Goal: Task Accomplishment & Management: Use online tool/utility

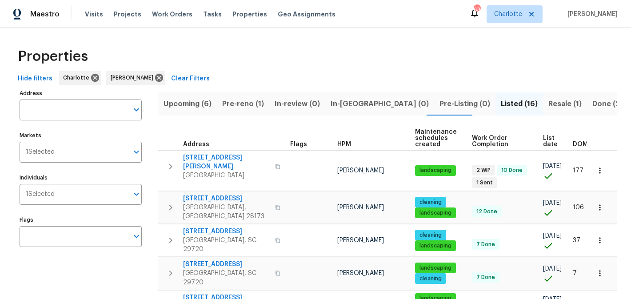
click at [184, 110] on button "Upcoming (6)" at bounding box center [187, 103] width 59 height 23
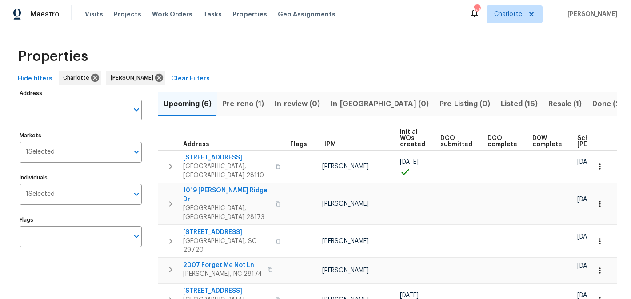
click at [236, 96] on button "Pre-reno (1)" at bounding box center [243, 103] width 52 height 23
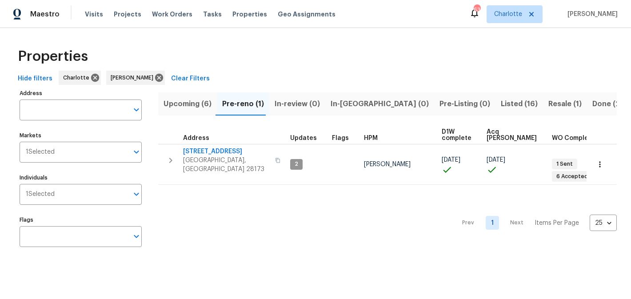
click at [501, 99] on span "Listed (16)" at bounding box center [519, 104] width 37 height 12
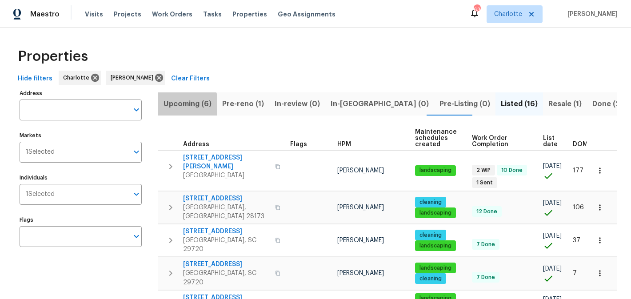
click at [187, 107] on span "Upcoming (6)" at bounding box center [188, 104] width 48 height 12
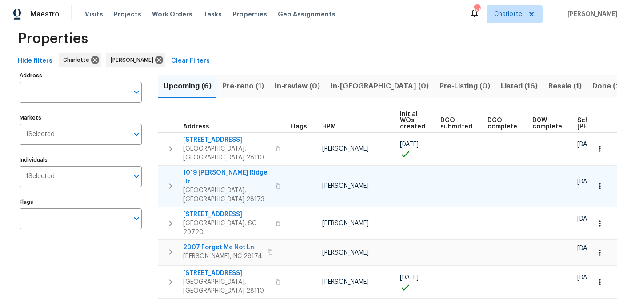
scroll to position [41, 0]
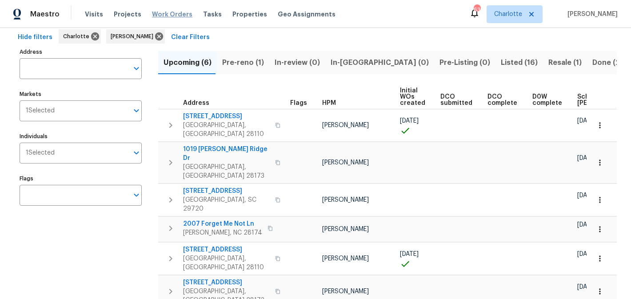
click at [167, 12] on span "Work Orders" at bounding box center [172, 14] width 40 height 9
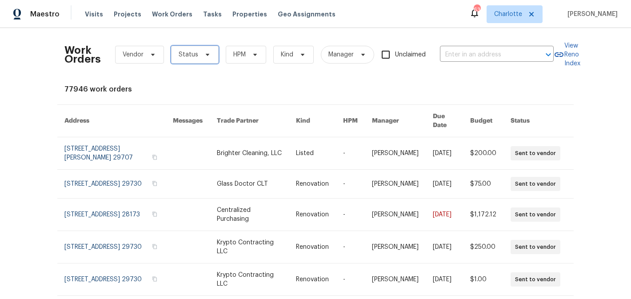
click at [207, 56] on icon at bounding box center [207, 54] width 7 height 7
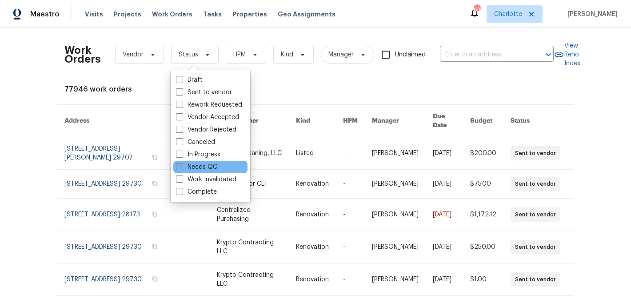
click at [197, 171] on label "Needs QC" at bounding box center [196, 167] width 41 height 9
click at [182, 169] on input "Needs QC" at bounding box center [179, 166] width 6 height 6
checkbox input "true"
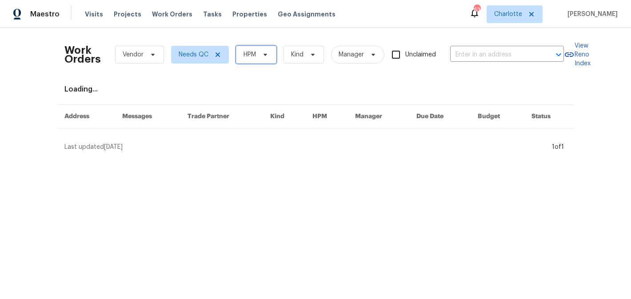
click at [265, 56] on icon at bounding box center [265, 54] width 7 height 7
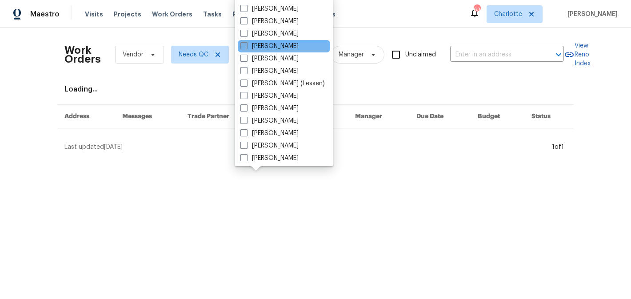
scroll to position [110, 0]
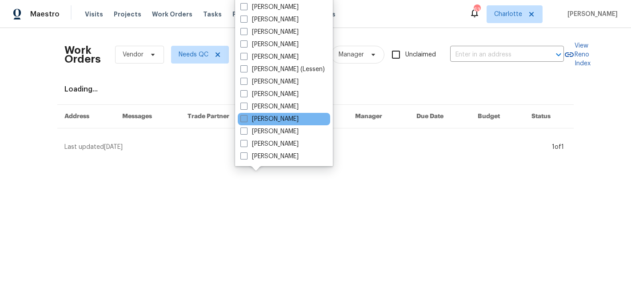
click at [271, 116] on label "[PERSON_NAME]" at bounding box center [270, 119] width 58 height 9
click at [246, 116] on input "[PERSON_NAME]" at bounding box center [244, 118] width 6 height 6
checkbox input "true"
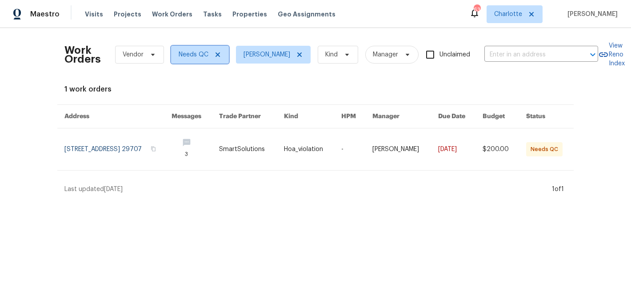
click at [217, 56] on icon at bounding box center [217, 54] width 7 height 7
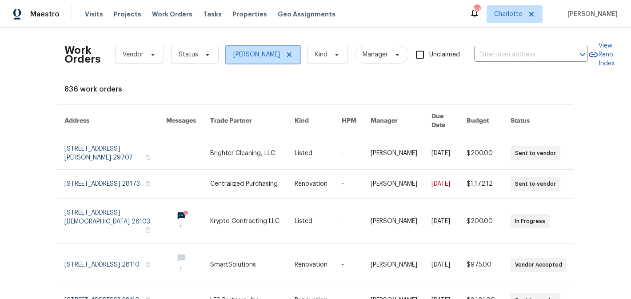
click at [293, 54] on icon at bounding box center [289, 54] width 7 height 7
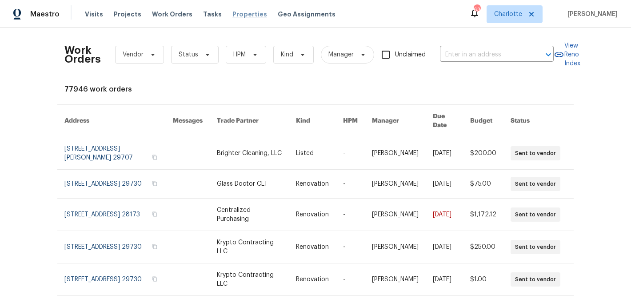
click at [242, 12] on span "Properties" at bounding box center [250, 14] width 35 height 9
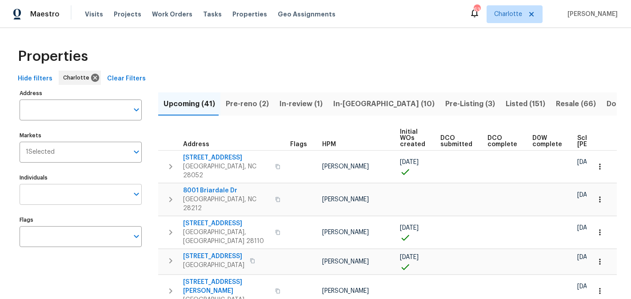
click at [86, 197] on input "Individuals" at bounding box center [74, 194] width 109 height 21
type input "matthew"
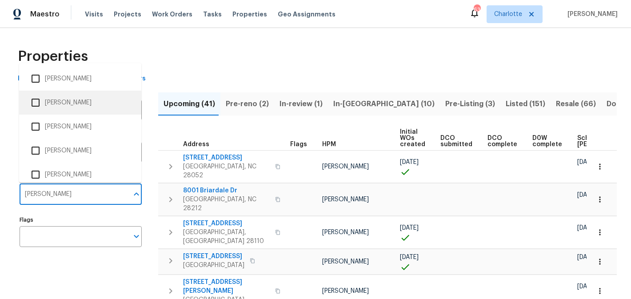
click at [95, 105] on li "[PERSON_NAME]" at bounding box center [80, 102] width 108 height 19
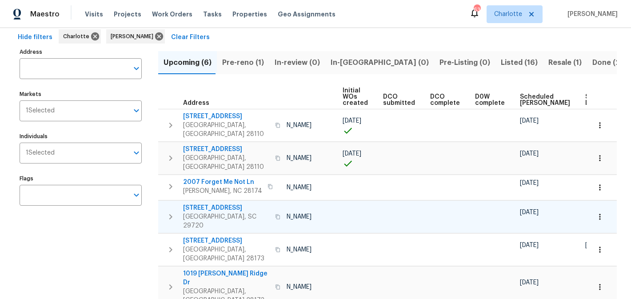
scroll to position [0, 106]
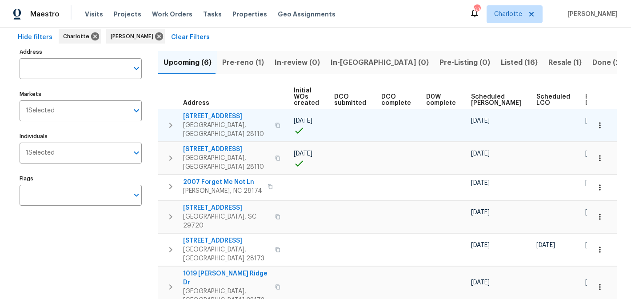
click at [211, 114] on span "2813 Faircroft Way" at bounding box center [226, 116] width 87 height 9
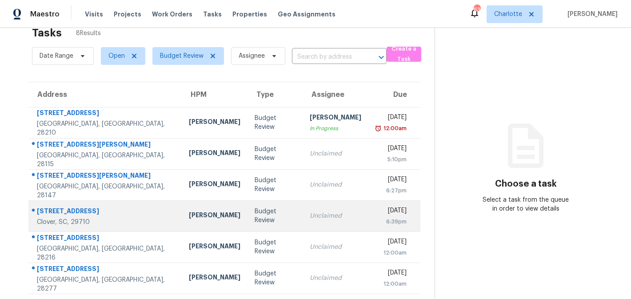
scroll to position [85, 0]
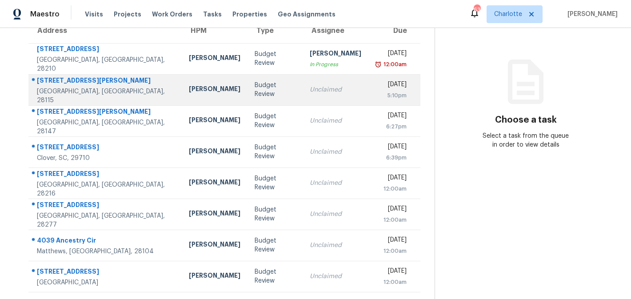
click at [311, 92] on div "Unclaimed" at bounding box center [336, 89] width 52 height 9
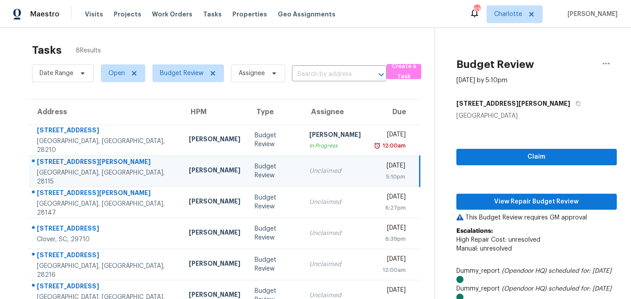
scroll to position [2, 0]
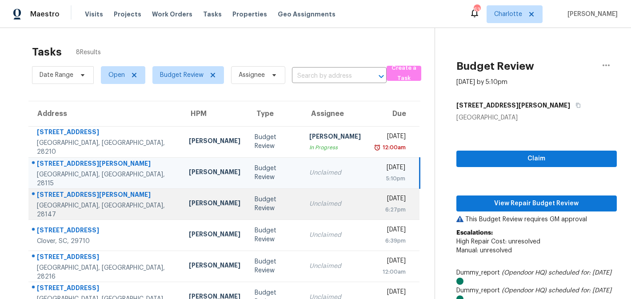
click at [112, 199] on div "[STREET_ADDRESS][PERSON_NAME]" at bounding box center [106, 195] width 138 height 11
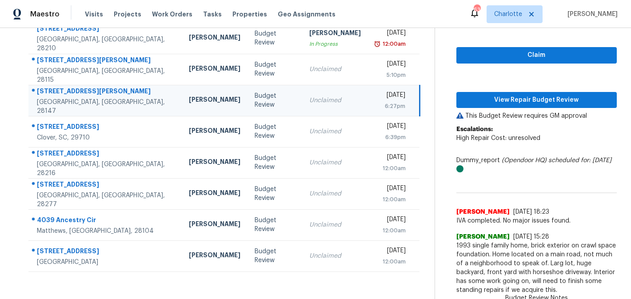
scroll to position [4, 0]
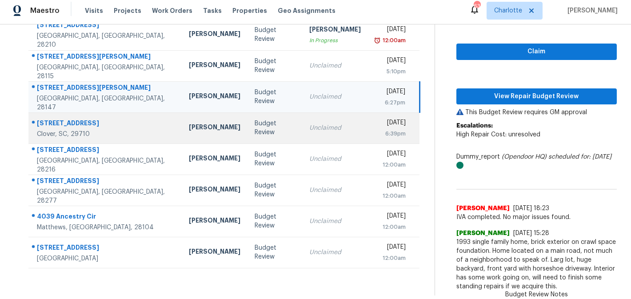
click at [323, 120] on td "Unclaimed" at bounding box center [335, 127] width 66 height 31
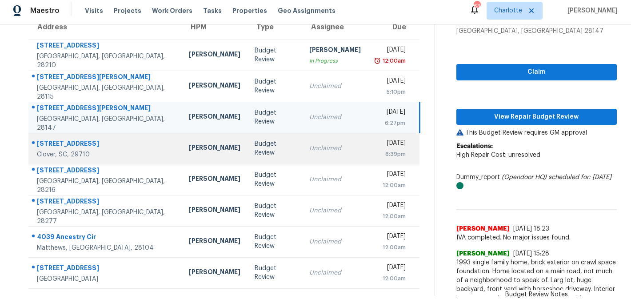
scroll to position [0, 0]
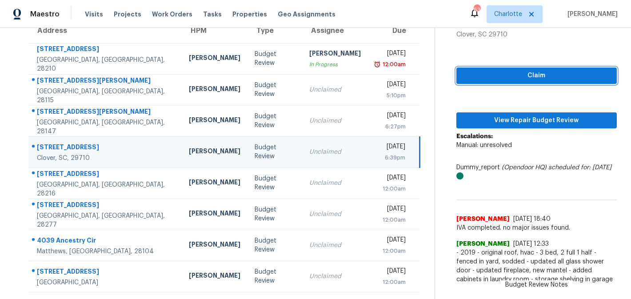
click at [551, 78] on span "Claim" at bounding box center [537, 75] width 146 height 11
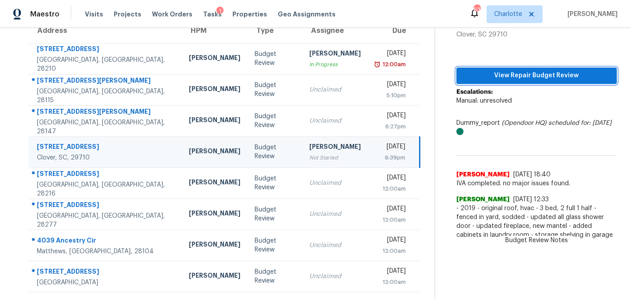
click at [553, 77] on span "View Repair Budget Review" at bounding box center [537, 75] width 146 height 11
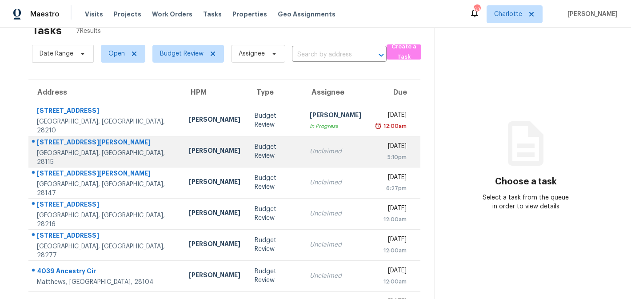
scroll to position [54, 0]
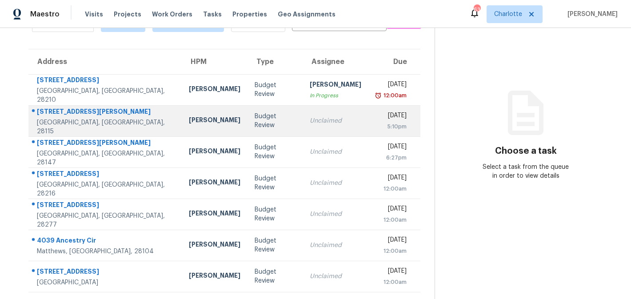
click at [323, 130] on td "Unclaimed" at bounding box center [336, 120] width 66 height 31
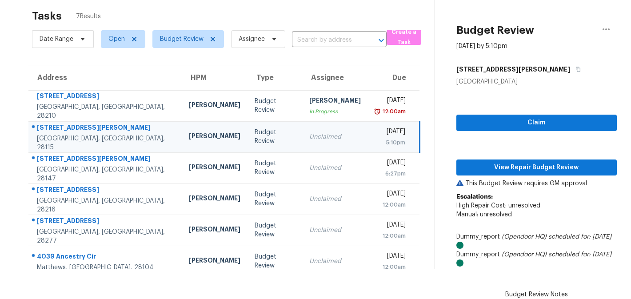
scroll to position [7, 0]
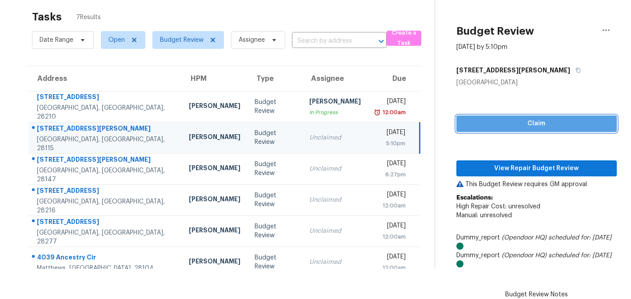
click at [516, 121] on span "Claim" at bounding box center [537, 123] width 146 height 11
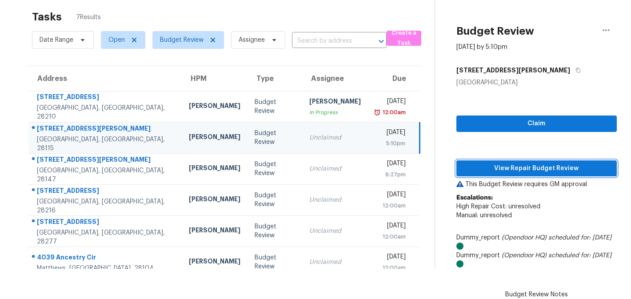
click at [519, 172] on span "View Repair Budget Review" at bounding box center [537, 168] width 146 height 11
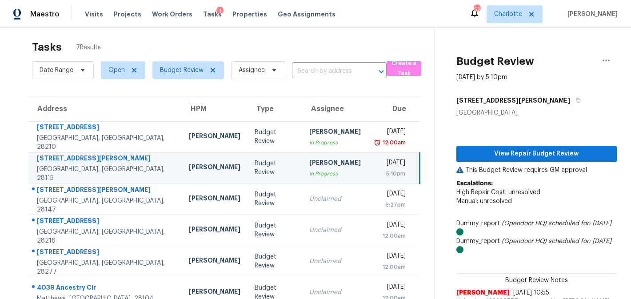
scroll to position [0, 0]
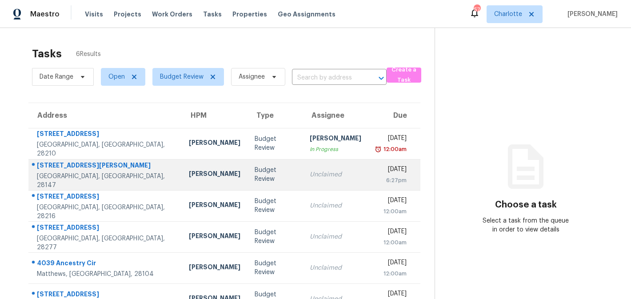
click at [303, 182] on td "Unclaimed" at bounding box center [336, 174] width 66 height 31
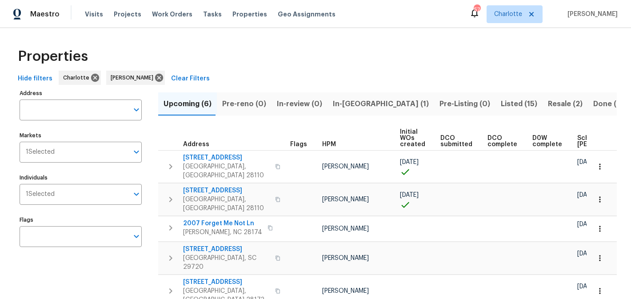
click at [548, 98] on span "Resale (2)" at bounding box center [565, 104] width 35 height 12
